Goal: Task Accomplishment & Management: Manage account settings

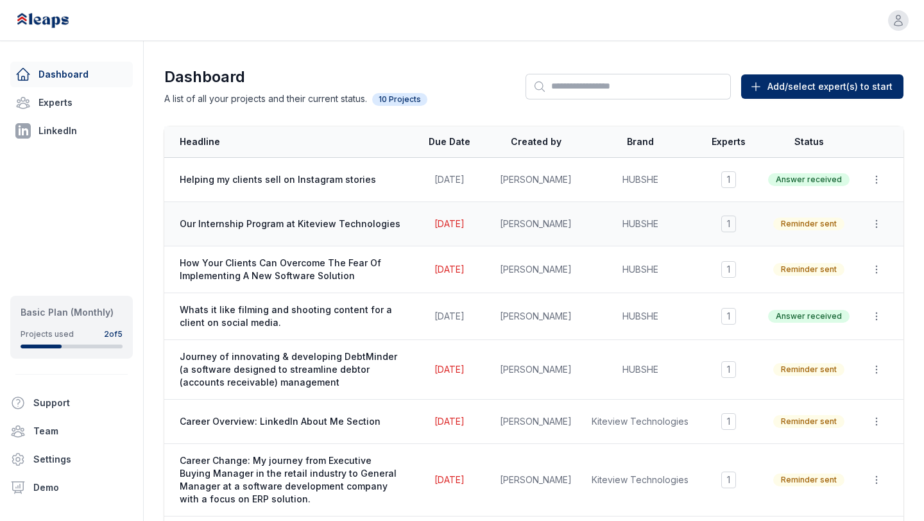
click at [378, 227] on span "Our Internship Program at Kiteview Technologies" at bounding box center [291, 224] width 223 height 13
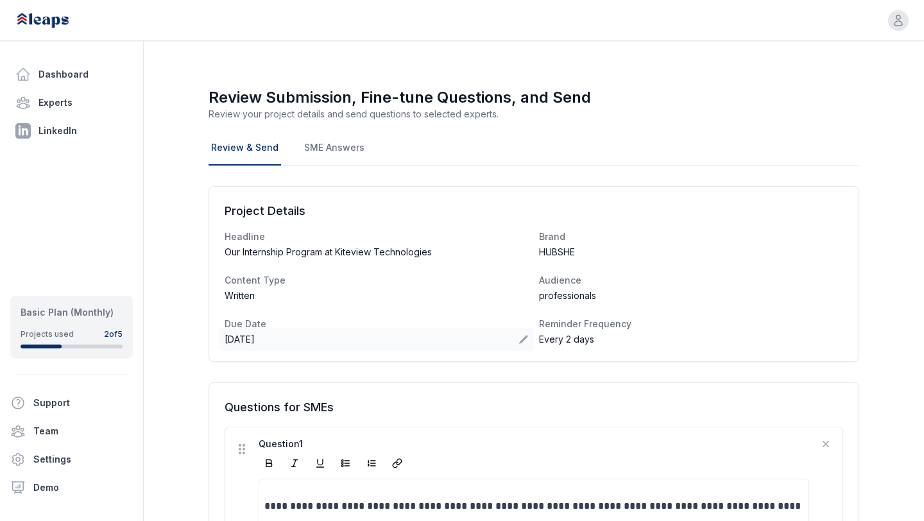
click at [284, 338] on div "[DATE]" at bounding box center [377, 339] width 315 height 23
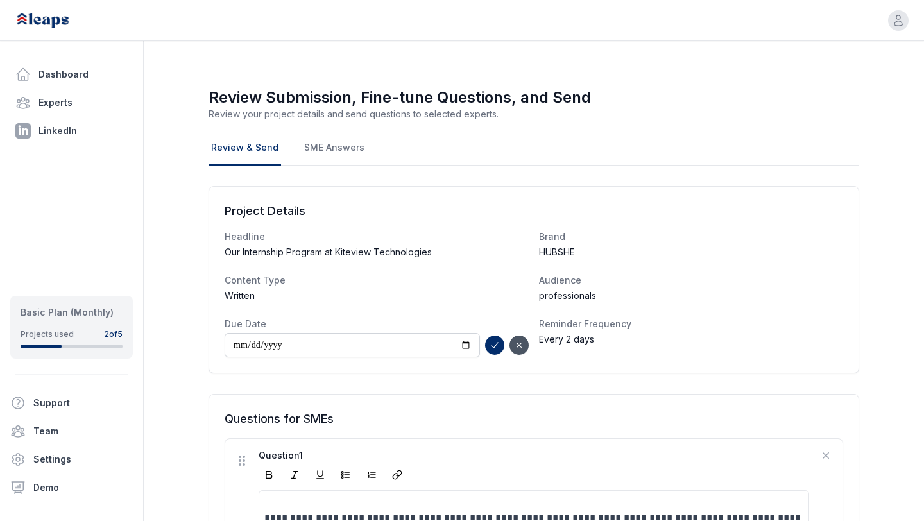
type input "**********"
click at [494, 349] on icon "submit" at bounding box center [495, 345] width 10 height 10
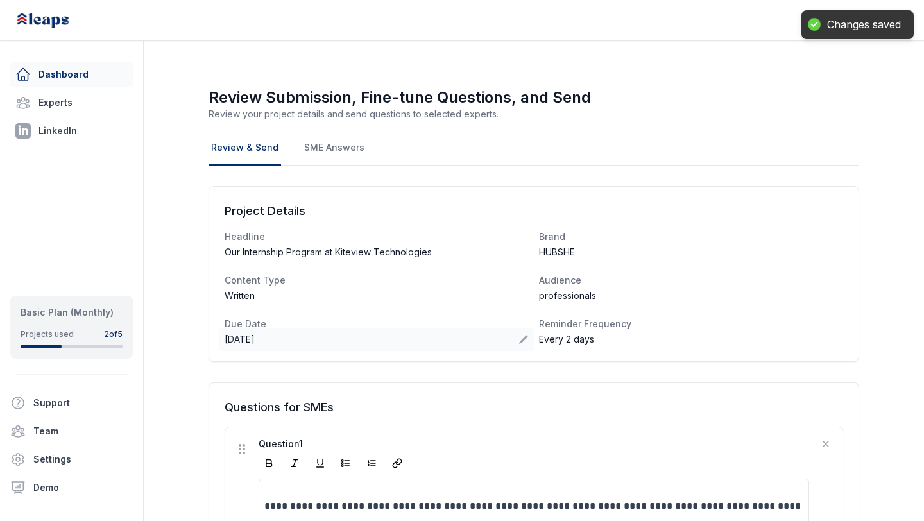
click at [82, 78] on link "Dashboard" at bounding box center [71, 75] width 123 height 26
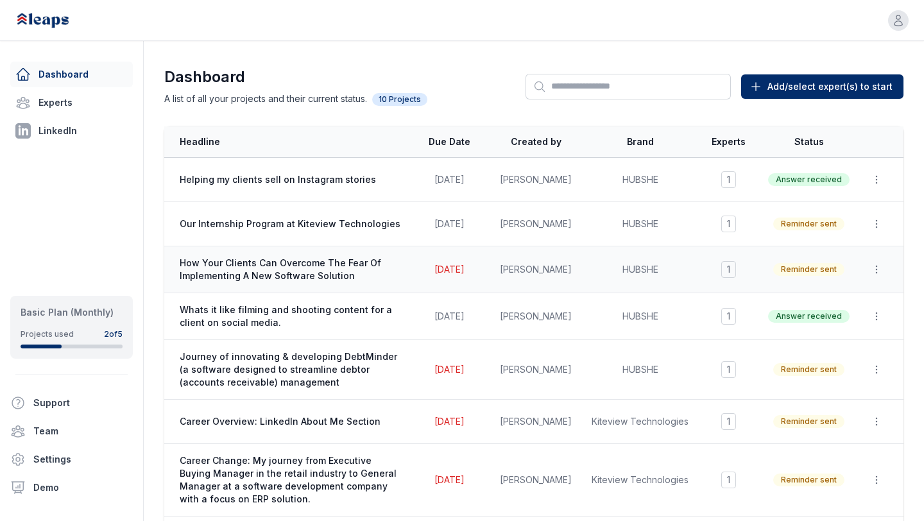
click at [381, 266] on span "How Your Clients Can Overcome The Fear Of Implementing A New Software Solution" at bounding box center [291, 270] width 223 height 26
click at [359, 266] on span "How Your Clients Can Overcome The Fear Of Implementing A New Software Solution" at bounding box center [291, 270] width 223 height 26
click at [460, 270] on span "Aug 28, 2025" at bounding box center [450, 269] width 30 height 11
click at [250, 270] on span "How Your Clients Can Overcome The Fear Of Implementing A New Software Solution" at bounding box center [291, 270] width 223 height 26
click at [274, 277] on span "How Your Clients Can Overcome The Fear Of Implementing A New Software Solution" at bounding box center [291, 270] width 223 height 26
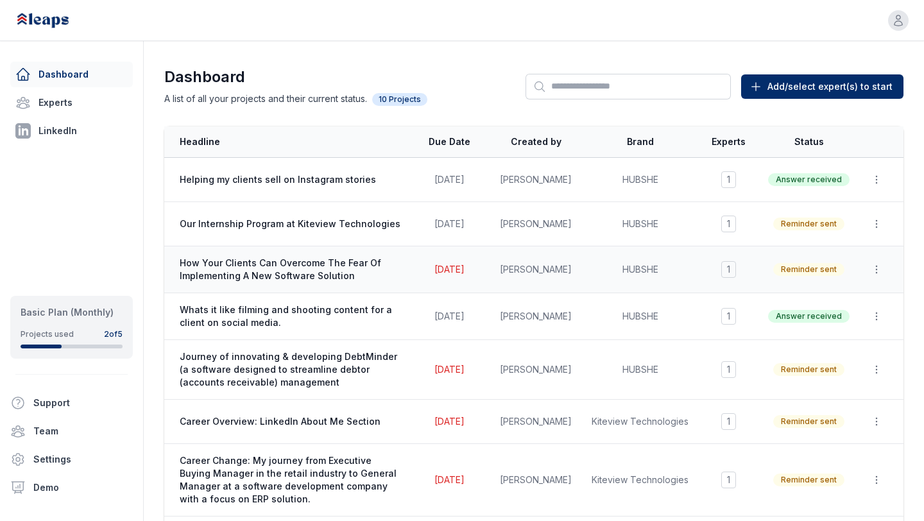
click at [465, 272] on span "Aug 28, 2025" at bounding box center [450, 269] width 30 height 11
click at [831, 272] on span "Reminder sent" at bounding box center [809, 269] width 71 height 13
click at [878, 275] on icon "button" at bounding box center [876, 269] width 13 height 13
click at [399, 265] on span "How Your Clients Can Overcome The Fear Of Implementing A New Software Solution" at bounding box center [291, 270] width 223 height 26
click at [324, 266] on span "How Your Clients Can Overcome The Fear Of Implementing A New Software Solution" at bounding box center [291, 270] width 223 height 26
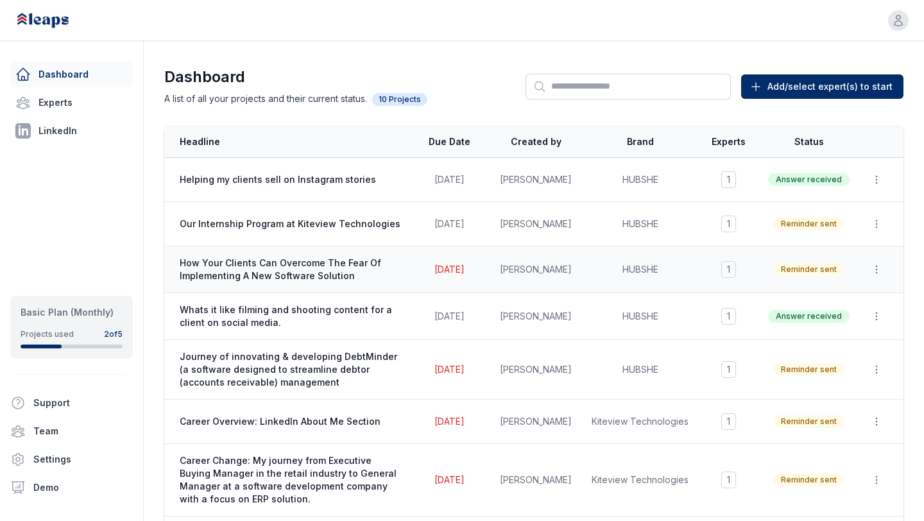
click at [284, 268] on span "How Your Clients Can Overcome The Fear Of Implementing A New Software Solution" at bounding box center [291, 270] width 223 height 26
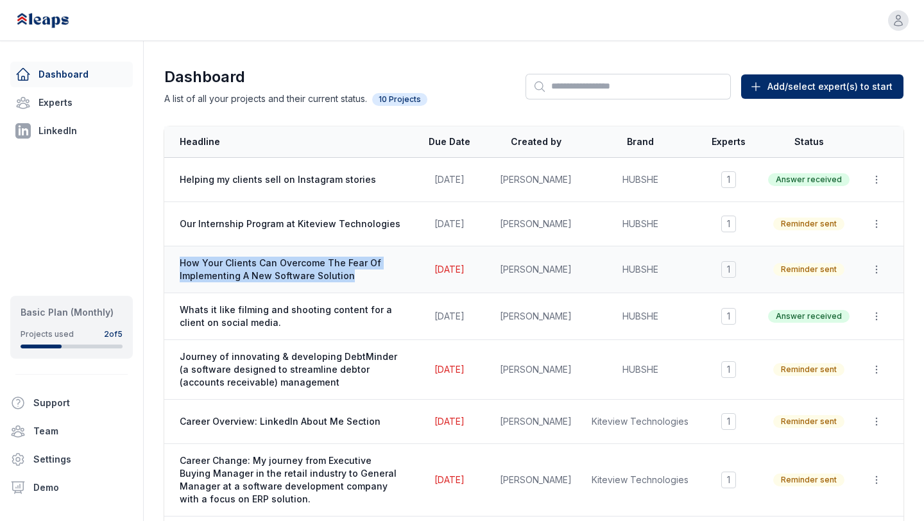
click at [284, 268] on span "How Your Clients Can Overcome The Fear Of Implementing A New Software Solution" at bounding box center [291, 270] width 223 height 26
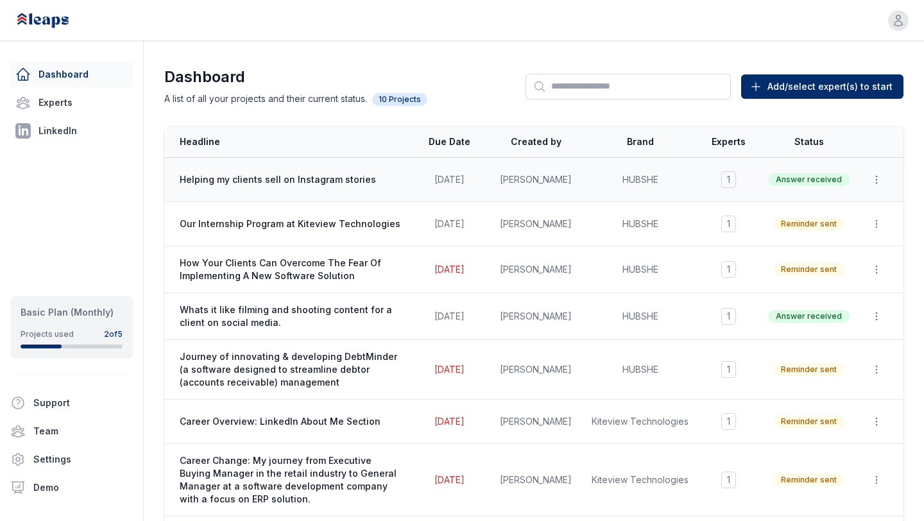
click at [322, 182] on span "Helping my clients sell on Instagram stories" at bounding box center [291, 179] width 223 height 13
click at [320, 221] on span "Our Internship Program at Kiteview Technologies" at bounding box center [291, 224] width 223 height 13
click at [321, 225] on span "Our Internship Program at Kiteview Technologies" at bounding box center [291, 224] width 223 height 13
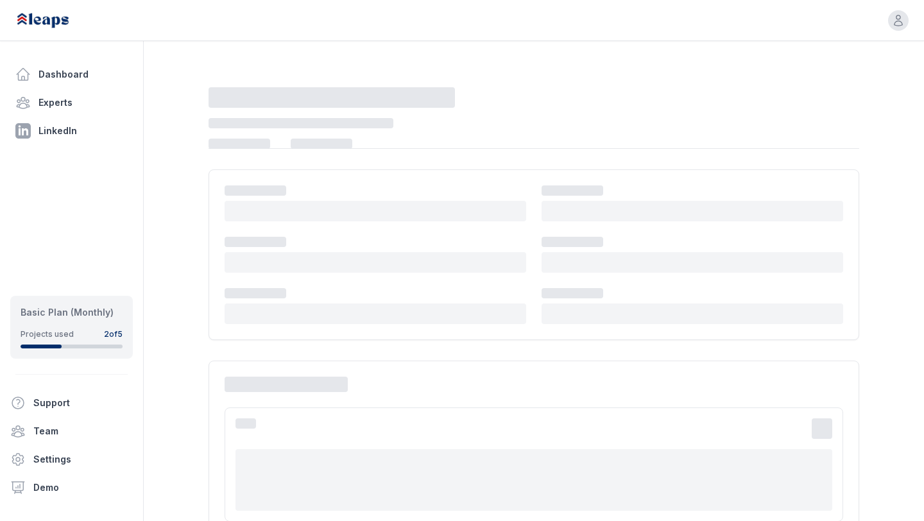
click at [321, 225] on div at bounding box center [534, 255] width 619 height 139
